Goal: Check status

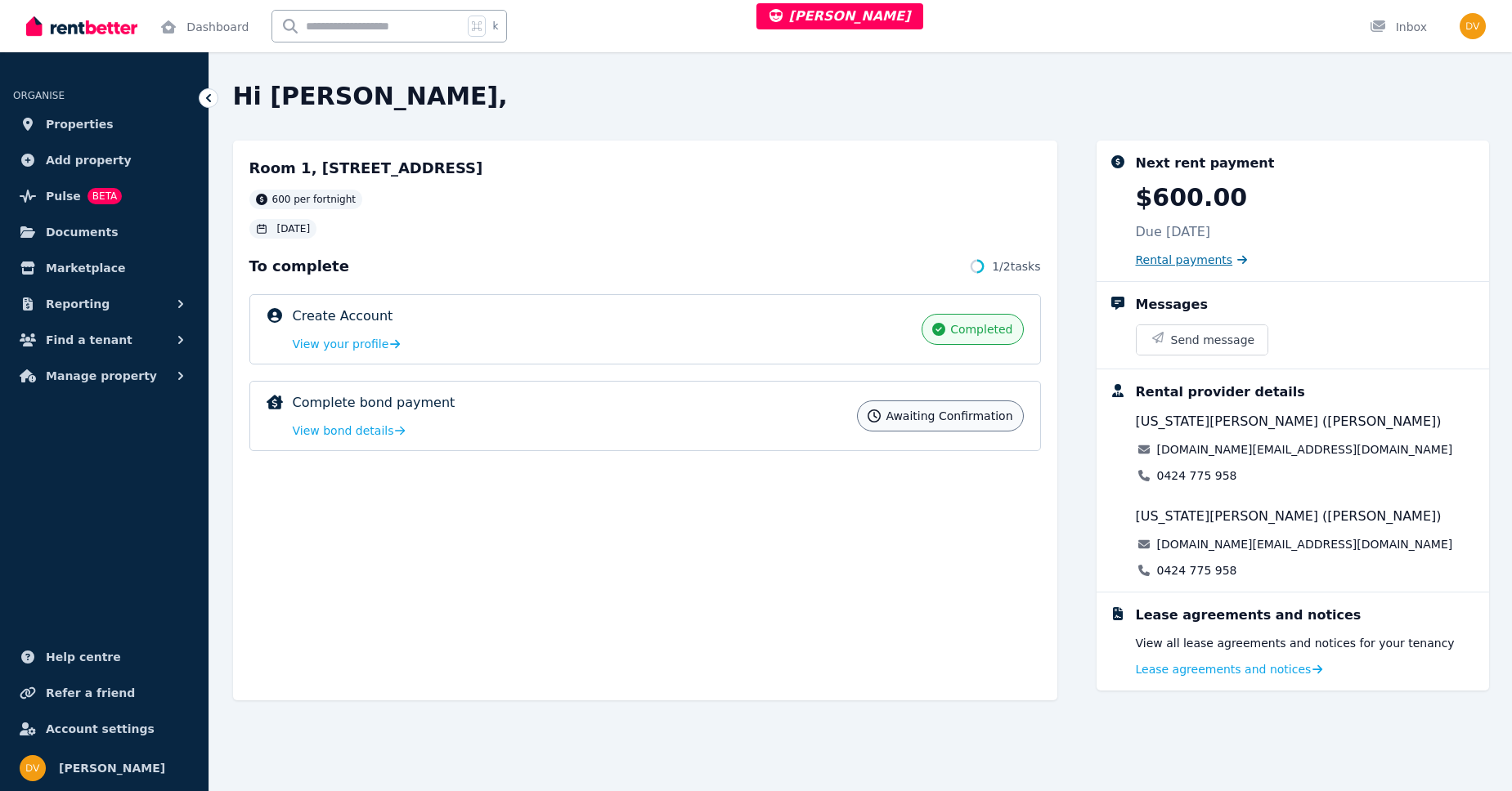
click at [1190, 257] on span "Rental payments" at bounding box center [1185, 259] width 97 height 16
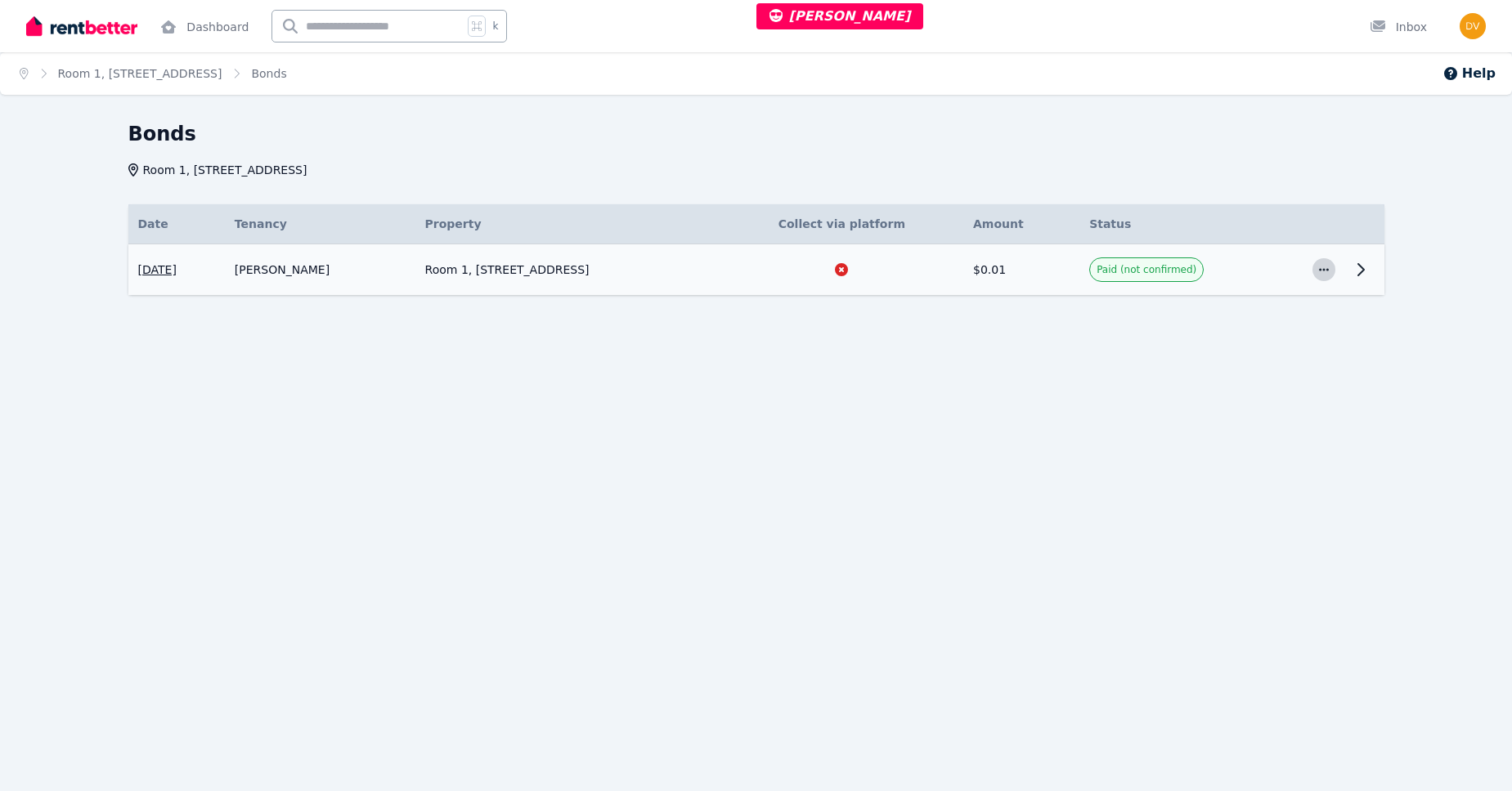
click at [1325, 273] on icon "button" at bounding box center [1324, 269] width 13 height 11
click at [1261, 270] on td "Paid (not confirmed)" at bounding box center [1190, 270] width 223 height 51
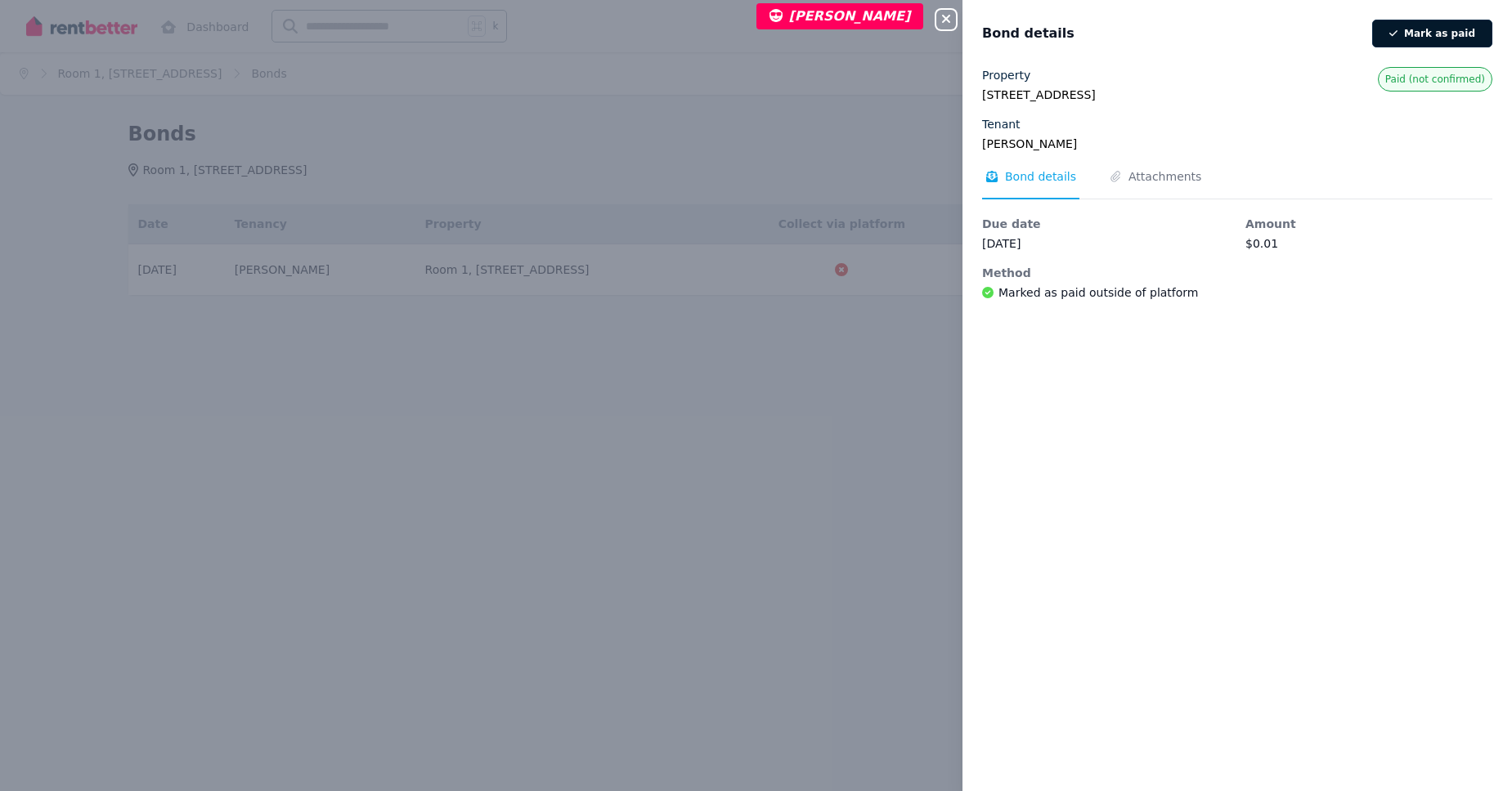
click at [1425, 38] on button "Mark as paid" at bounding box center [1432, 33] width 120 height 28
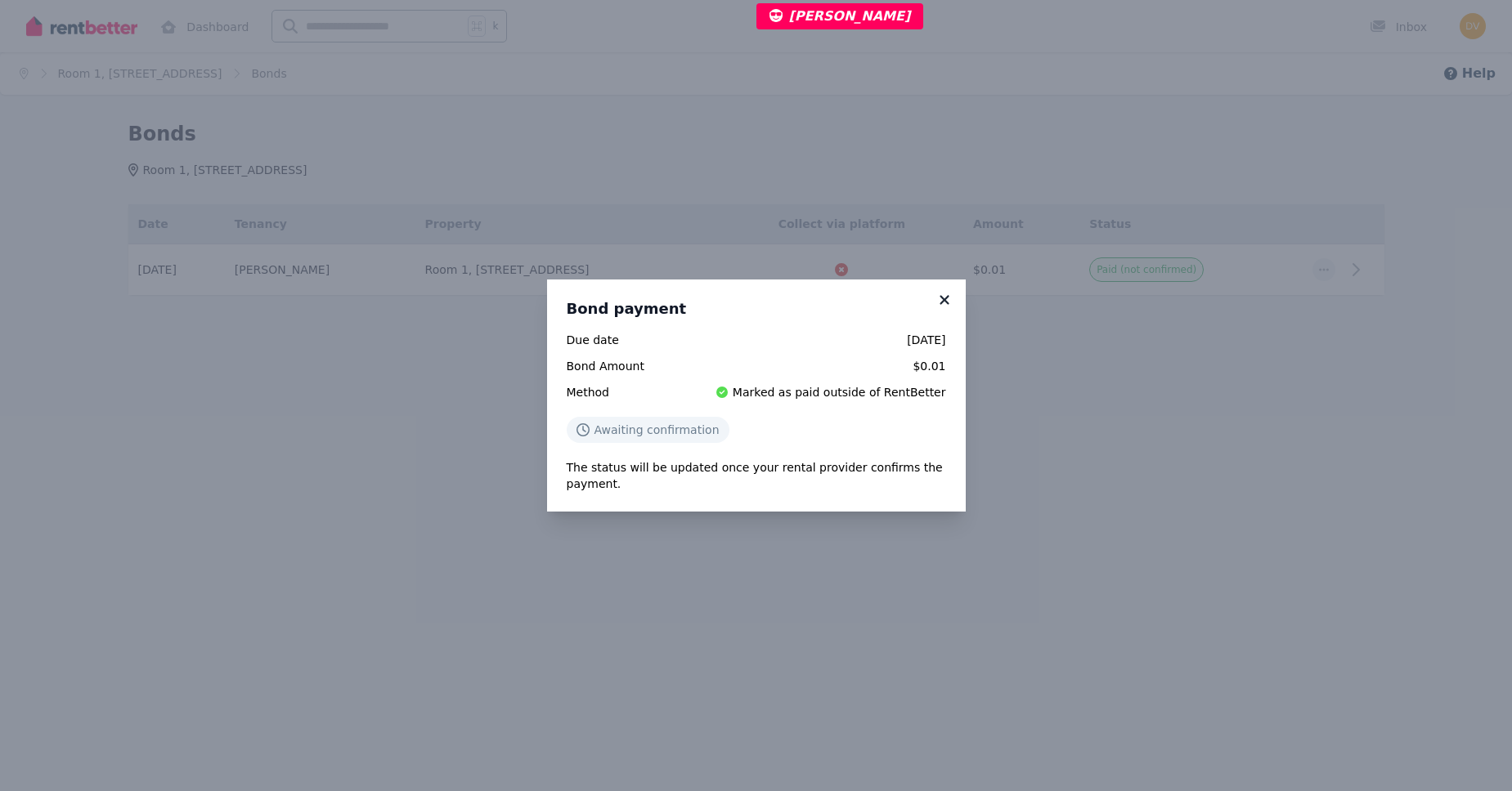
click at [941, 303] on icon at bounding box center [944, 299] width 9 height 9
